Goal: Task Accomplishment & Management: Use online tool/utility

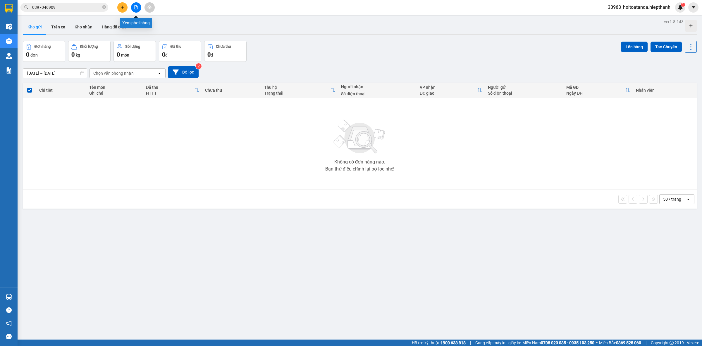
click at [135, 8] on icon "file-add" at bounding box center [136, 7] width 4 height 4
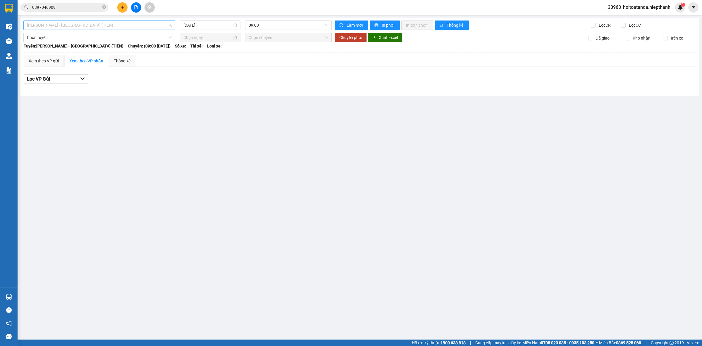
click at [170, 24] on span "[PERSON_NAME] - [GEOGRAPHIC_DATA] (TIỀN)" at bounding box center [99, 25] width 145 height 9
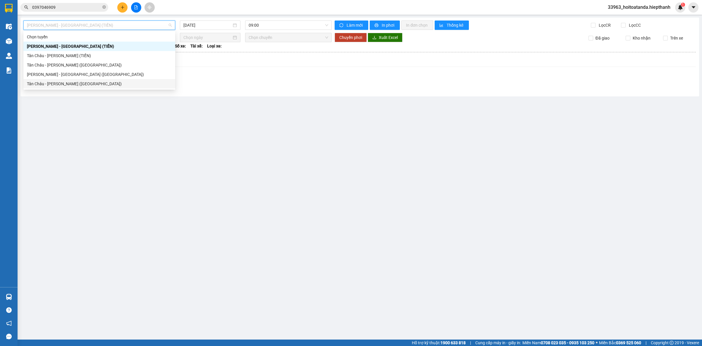
click at [89, 84] on div "Tân Châu - [PERSON_NAME] ([GEOGRAPHIC_DATA])" at bounding box center [99, 83] width 145 height 6
type input "[DATE]"
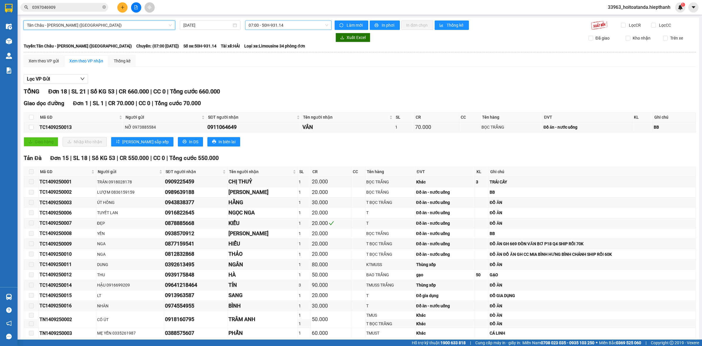
click at [323, 25] on span "07:00 - 50H-931.14" at bounding box center [289, 25] width 80 height 9
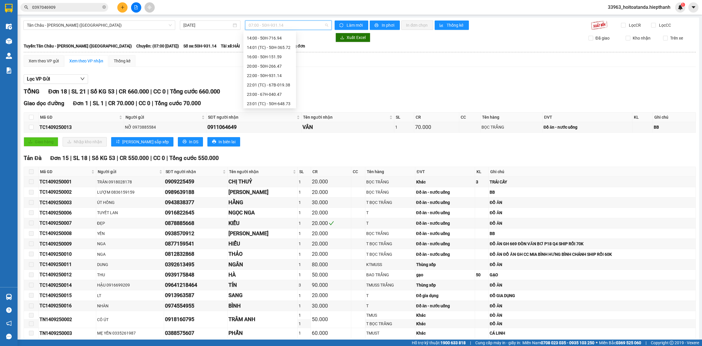
scroll to position [73, 0]
click at [259, 49] on div "20:00 - 50H-266.47" at bounding box center [270, 48] width 46 height 6
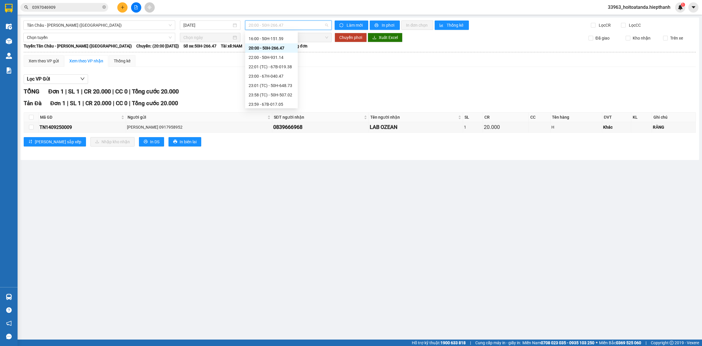
click at [326, 25] on span "20:00 - 50H-266.47" at bounding box center [289, 25] width 80 height 9
click at [268, 55] on div "22:00 - 50H-931.14" at bounding box center [272, 57] width 46 height 6
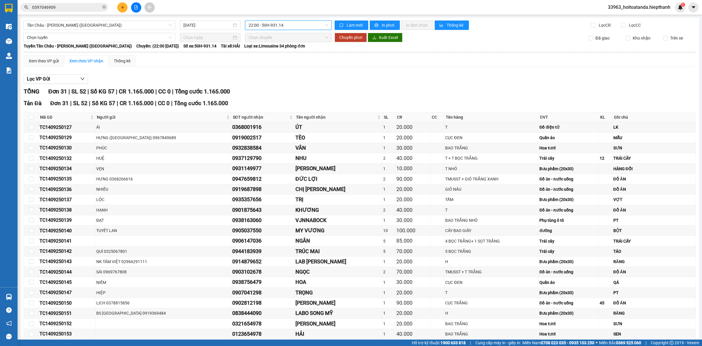
click at [324, 25] on span "22:00 - 50H-931.14" at bounding box center [289, 25] width 80 height 9
click at [274, 49] on div "20:00 - 50H-266.47" at bounding box center [270, 48] width 46 height 6
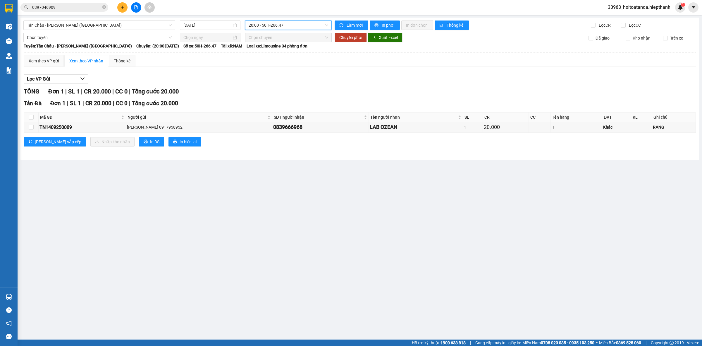
click at [276, 22] on span "20:00 - 50H-266.47" at bounding box center [289, 25] width 80 height 9
click at [267, 48] on div "20:00 - 50H-266.47" at bounding box center [272, 48] width 46 height 6
click at [283, 24] on span "20:00 - 50H-266.47" at bounding box center [289, 25] width 80 height 9
click at [277, 58] on div "22:00 - 50H-931.14" at bounding box center [272, 57] width 46 height 6
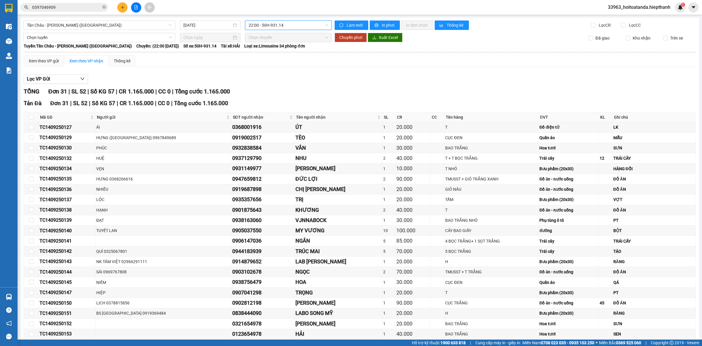
click at [276, 23] on span "22:00 - 50H-931.14" at bounding box center [289, 25] width 80 height 9
click at [264, 66] on div "22:01 (TC) - 67B-019.38" at bounding box center [270, 66] width 46 height 6
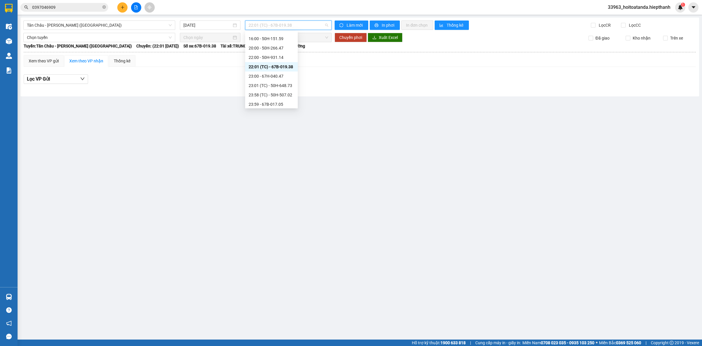
click at [283, 24] on span "22:01 (TC) - 67B-019.38" at bounding box center [289, 25] width 80 height 9
click at [275, 76] on div "23:00 - 67H-040.47" at bounding box center [272, 76] width 46 height 6
drag, startPoint x: 288, startPoint y: 25, endPoint x: 274, endPoint y: 85, distance: 61.3
click at [288, 25] on span "23:00 - 67H-040.47" at bounding box center [289, 25] width 80 height 9
click at [272, 82] on div "23:01 (TC) - 50H-648.73" at bounding box center [272, 85] width 46 height 6
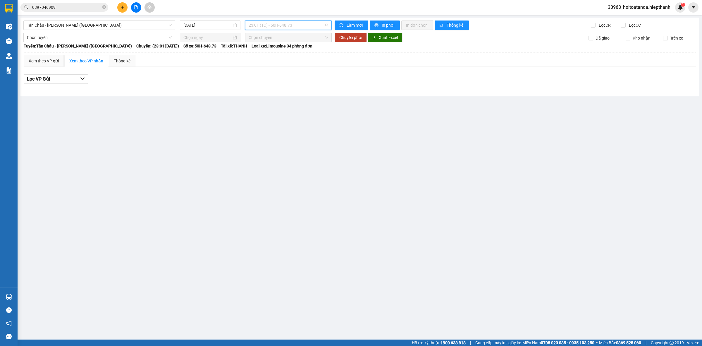
click at [294, 21] on span "23:01 (TC) - 50H-648.73" at bounding box center [289, 25] width 80 height 9
click at [285, 96] on div "23:58 (TC) - 50H-507.02" at bounding box center [272, 95] width 46 height 6
click at [304, 27] on span "23:58 (TC) - 50H-507.02" at bounding box center [289, 25] width 80 height 9
click at [273, 103] on div "23:59 - 67B-017.05" at bounding box center [272, 104] width 46 height 6
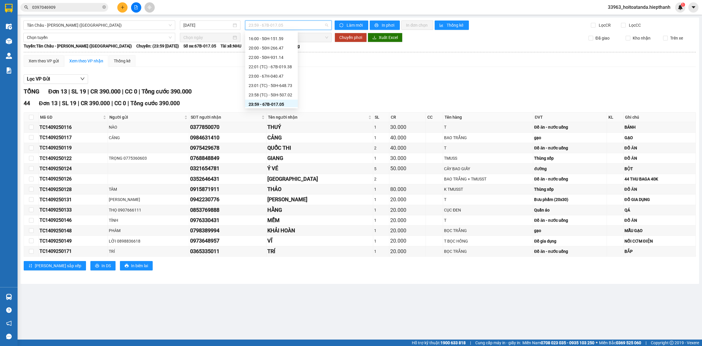
click at [283, 25] on span "23:59 - 67B-017.05" at bounding box center [289, 25] width 80 height 9
click at [277, 60] on div "22:01 (TC) - 67B-019.38" at bounding box center [271, 64] width 53 height 9
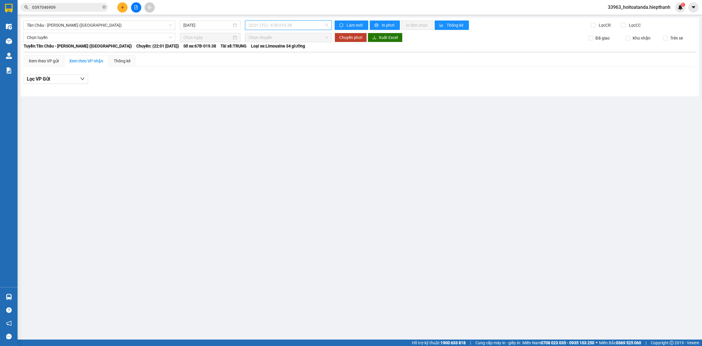
click at [282, 29] on span "22:01 (TC) - 67B-019.38" at bounding box center [289, 25] width 80 height 9
click at [271, 46] on div "20:00 - 50H-266.47" at bounding box center [272, 46] width 46 height 6
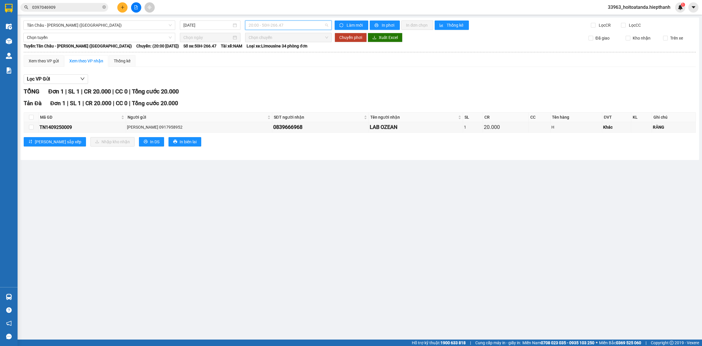
drag, startPoint x: 286, startPoint y: 23, endPoint x: 288, endPoint y: 47, distance: 24.4
click at [286, 23] on span "20:00 - 50H-266.47" at bounding box center [289, 25] width 80 height 9
click at [282, 38] on div "16:00 - 50H-151.59" at bounding box center [272, 37] width 46 height 6
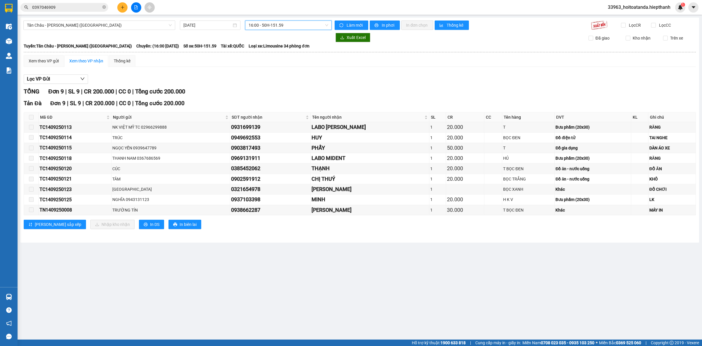
click at [279, 24] on span "16:00 - 50H-151.59" at bounding box center [289, 25] width 80 height 9
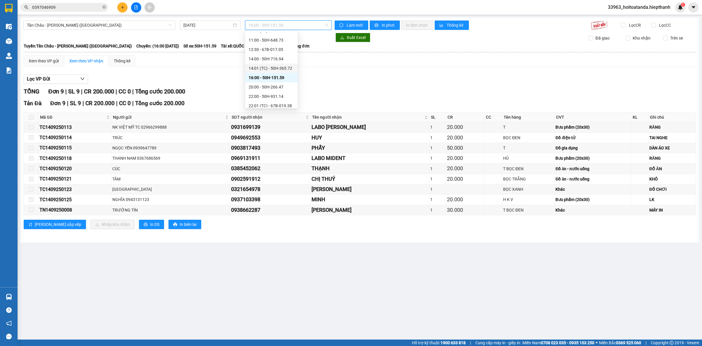
scroll to position [37, 0]
click at [277, 64] on div "14:01 (TC) - 50H-365.72" at bounding box center [272, 66] width 46 height 6
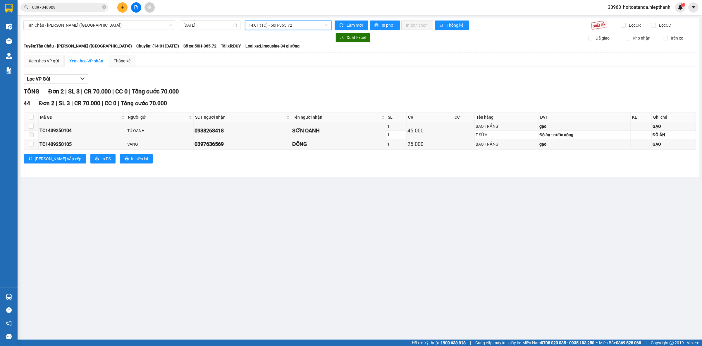
click at [289, 24] on span "14:01 (TC) - 50H-365.72" at bounding box center [289, 25] width 80 height 9
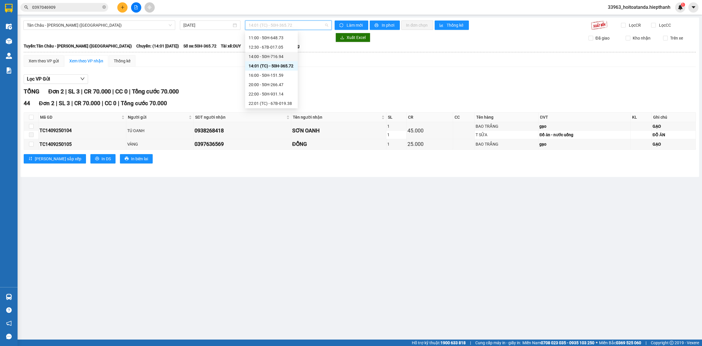
click at [274, 55] on div "14:00 - 50H-716.94" at bounding box center [272, 56] width 46 height 6
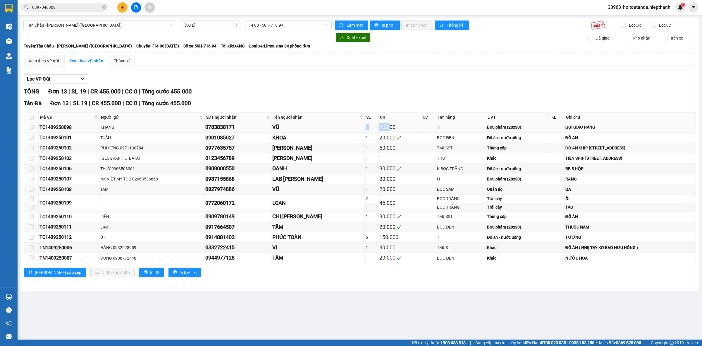
drag, startPoint x: 253, startPoint y: 127, endPoint x: 298, endPoint y: 126, distance: 45.1
click at [298, 126] on tr "TC1409250098 KHANG 0783838171 VŨ 1 20.000 T Bưu phẩm (20x30) GỌI GIAO HÀNG" at bounding box center [360, 127] width 672 height 10
click at [437, 128] on div "T" at bounding box center [461, 127] width 48 height 6
click at [487, 130] on div "Bưu phẩm (20x30)" at bounding box center [518, 127] width 62 height 6
drag, startPoint x: 414, startPoint y: 126, endPoint x: 436, endPoint y: 133, distance: 22.8
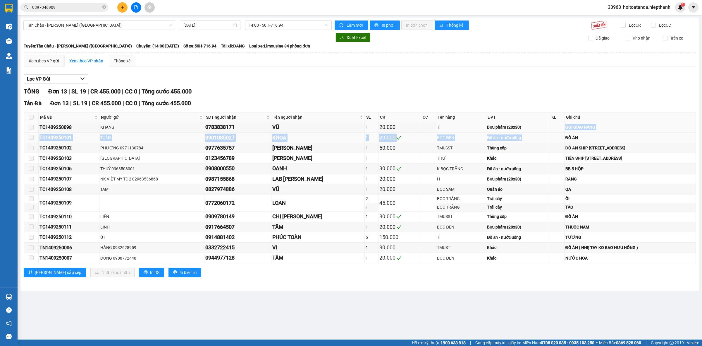
click at [436, 133] on tbody "TC1409250098 KHANG 0783838171 VŨ 1 20.000 T Bưu phẩm (20x30) GỌI GIAO HÀNG TC14…" at bounding box center [360, 192] width 672 height 141
click at [486, 132] on td "Bưu phẩm (20x30)" at bounding box center [518, 127] width 64 height 10
drag, startPoint x: 623, startPoint y: 147, endPoint x: 638, endPoint y: 154, distance: 16.6
click at [639, 154] on tbody "TC1409250098 KHANG 0783838171 VŨ 1 20.000 T Bưu phẩm (20x30) GỌI GIAO HÀNG TC14…" at bounding box center [360, 192] width 672 height 141
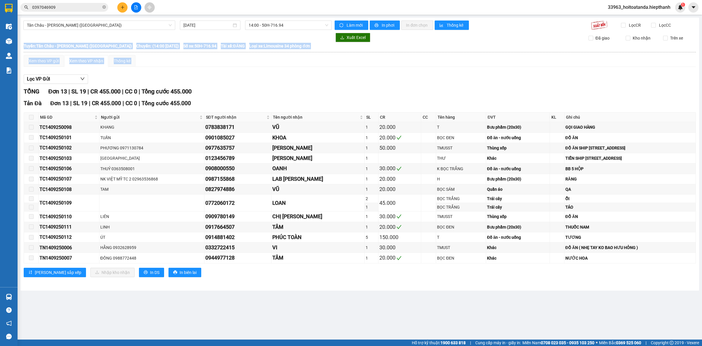
drag, startPoint x: 125, startPoint y: 77, endPoint x: 406, endPoint y: 275, distance: 344.1
click at [406, 275] on div "Lọc VP Gửi TỔNG Đơn 13 | SL 19 | CR 455.000 | CC 0 | Tổng cước 455.000 [GEOGRA…" at bounding box center [360, 177] width 672 height 213
click at [437, 190] on div "BỌC SÁM" at bounding box center [461, 189] width 48 height 6
drag, startPoint x: 25, startPoint y: 69, endPoint x: 267, endPoint y: 264, distance: 310.4
click at [267, 264] on div "Xem theo VP gửi Xem theo VP nhận Thống kê Lọc VP Gửi TỔNG Đơn 13 | SL 19 | CR …" at bounding box center [360, 169] width 672 height 229
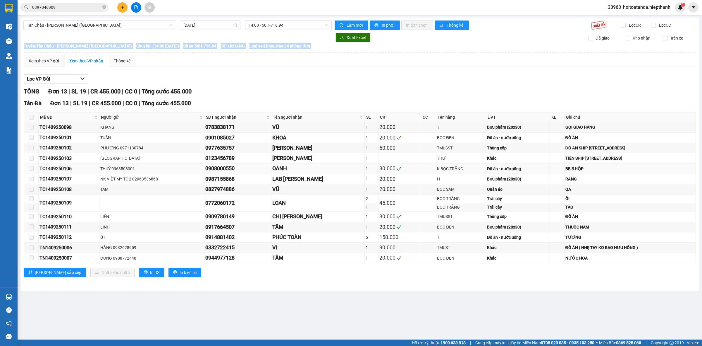
click at [421, 165] on td at bounding box center [428, 168] width 15 height 10
click at [421, 163] on td at bounding box center [428, 158] width 15 height 10
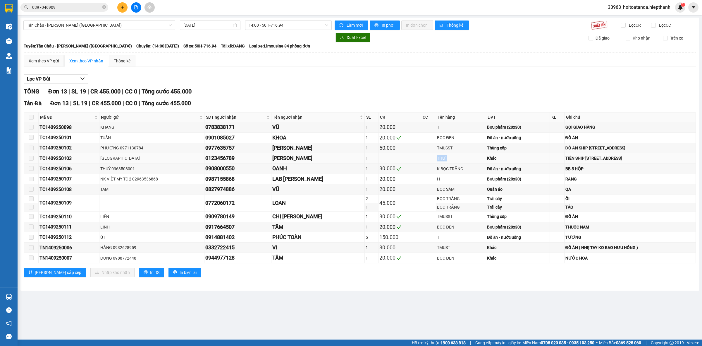
click at [421, 163] on td at bounding box center [428, 158] width 15 height 10
click at [379, 159] on td at bounding box center [400, 158] width 43 height 10
click at [323, 99] on div "TỔNG Đơn 13 | SL 19 | CR 455.000 | CC 0 | Tổng cước 455.000 Tản [GEOGRAPHIC_DAT…" at bounding box center [360, 185] width 672 height 197
